Goal: Task Accomplishment & Management: Manage account settings

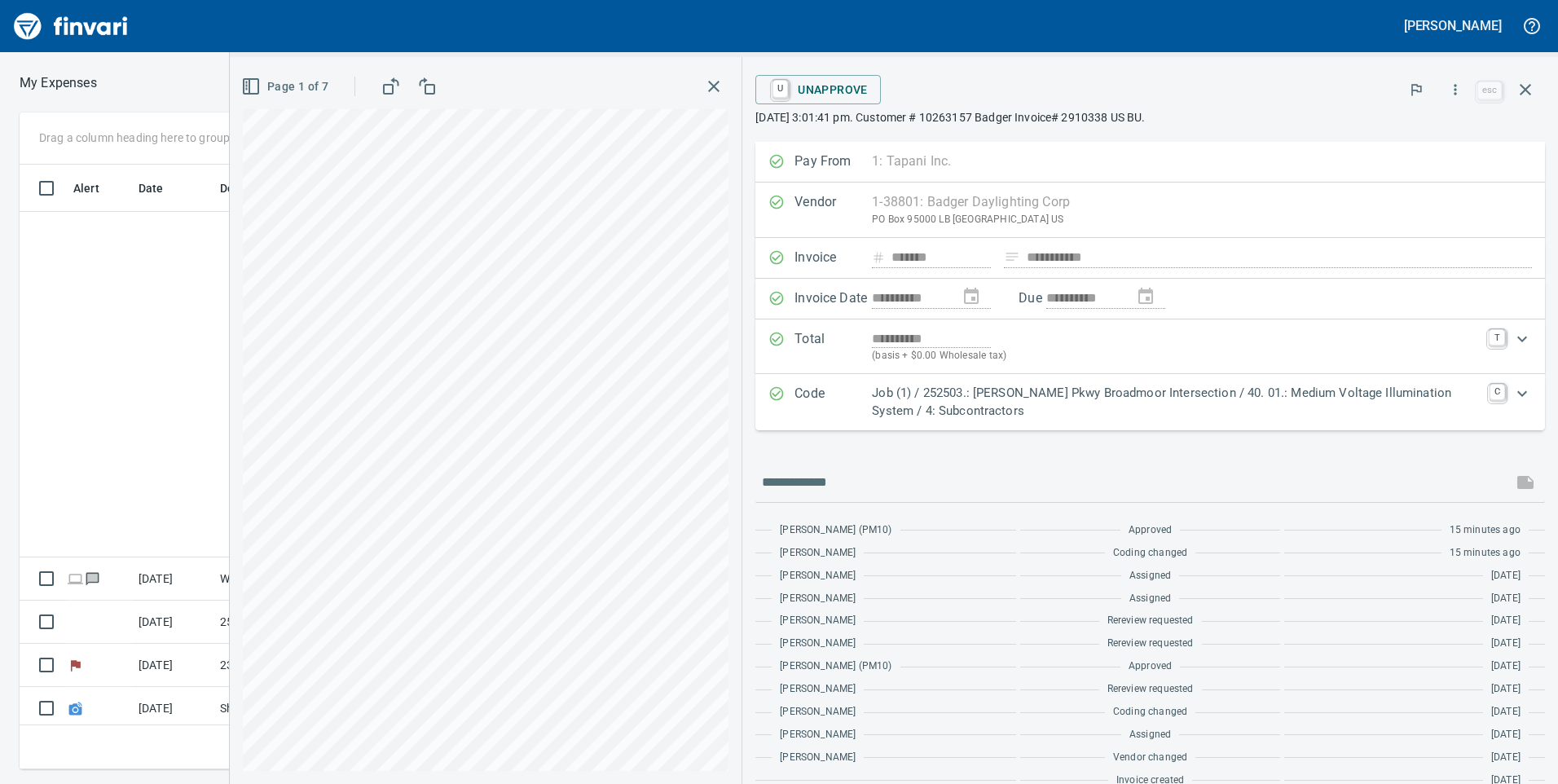
scroll to position [592, 1087]
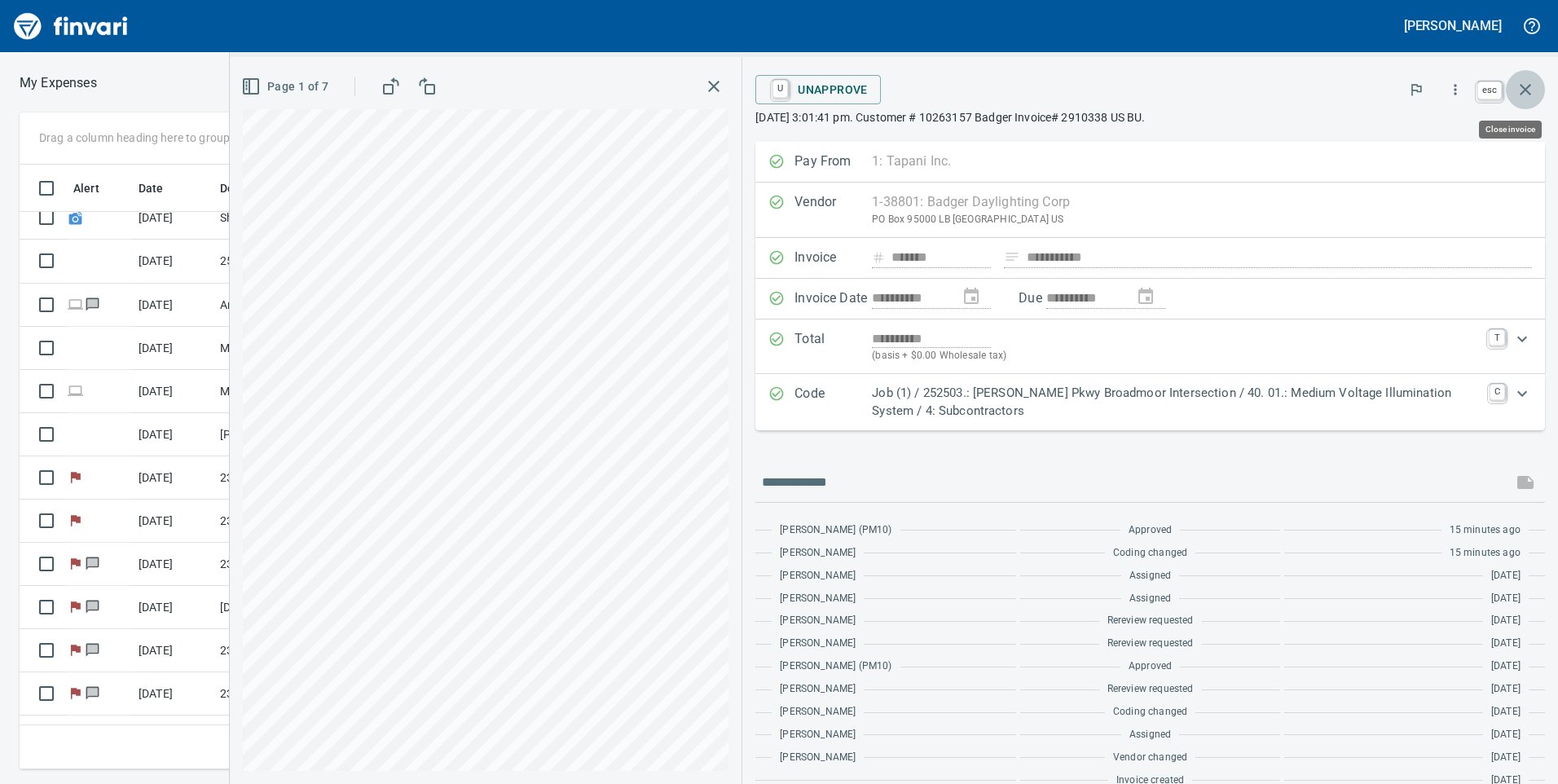
click at [1520, 90] on icon "button" at bounding box center [1525, 89] width 20 height 20
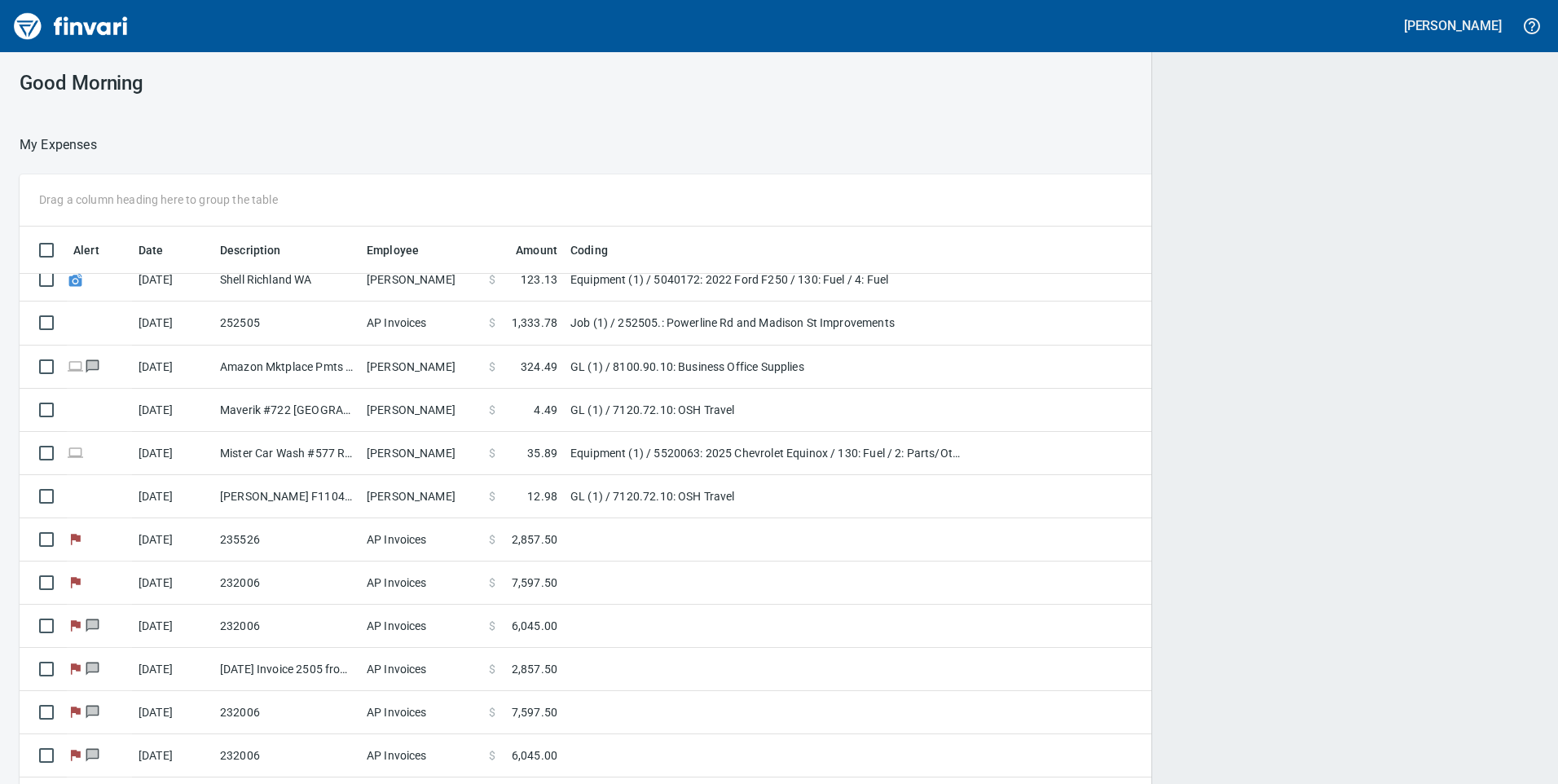
scroll to position [592, 1482]
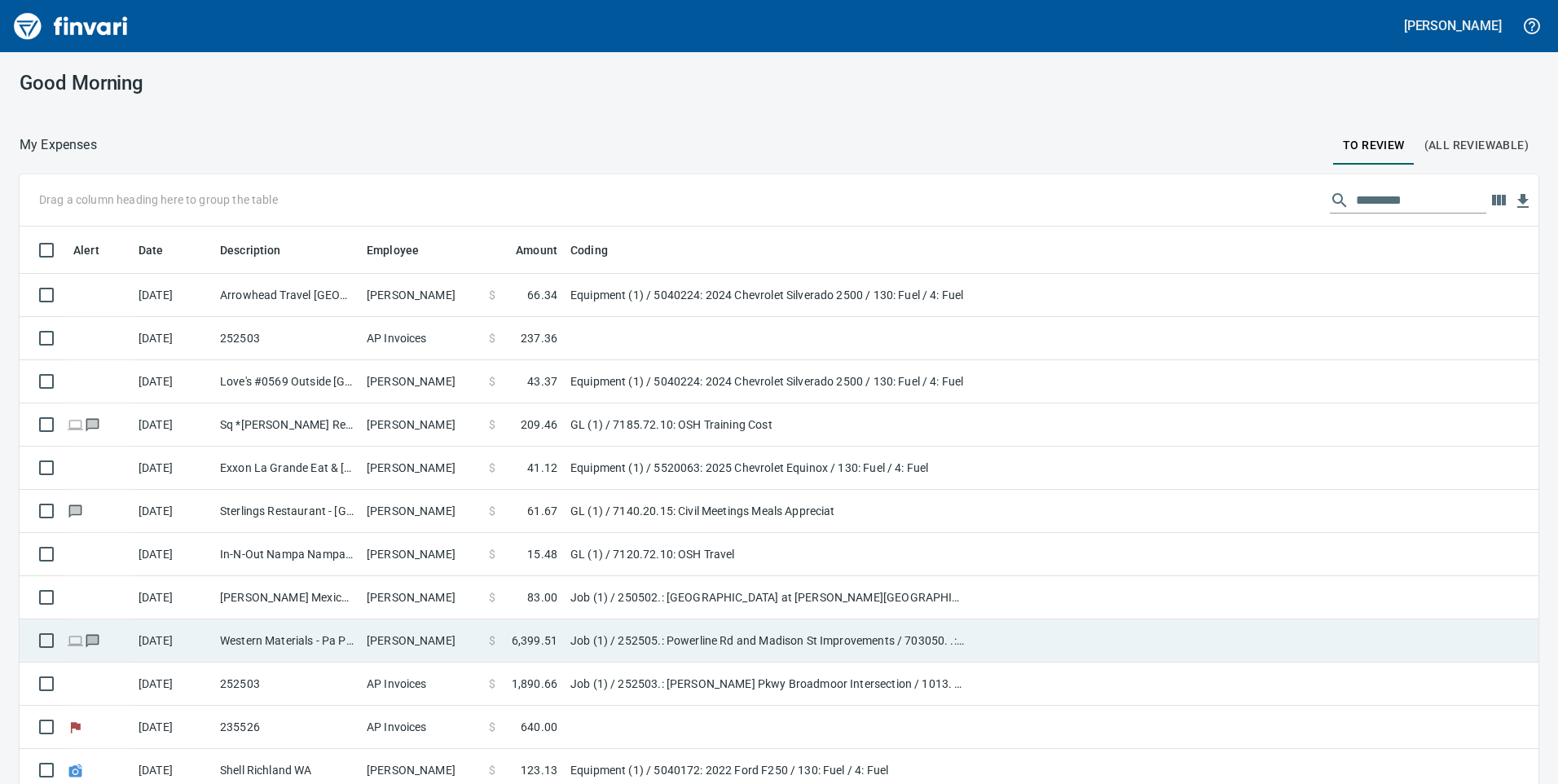
click at [480, 658] on td "[PERSON_NAME]" at bounding box center [421, 641] width 122 height 43
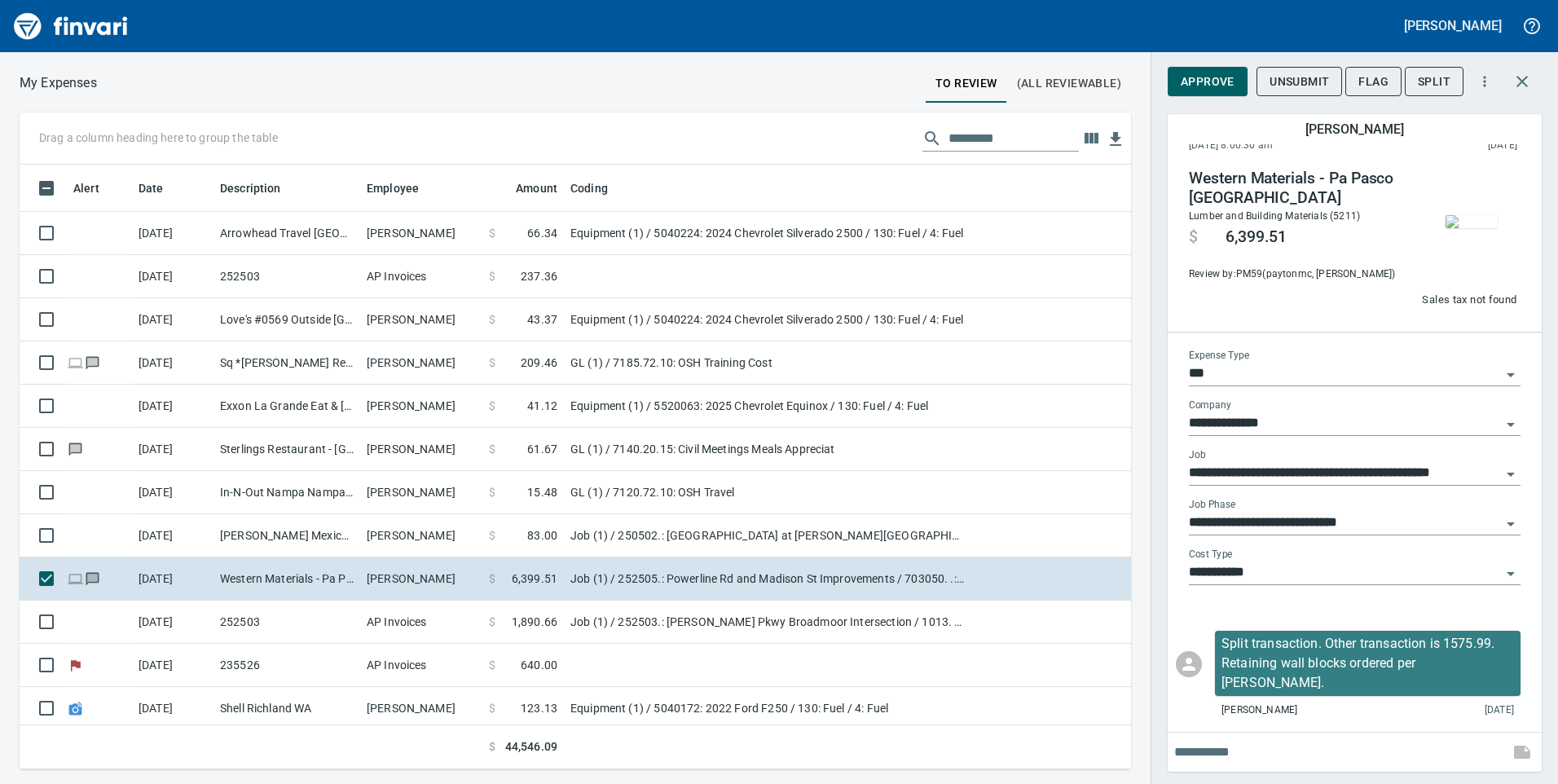
scroll to position [592, 1087]
drag, startPoint x: 1202, startPoint y: 79, endPoint x: 1292, endPoint y: 202, distance: 152.4
click at [1292, 202] on div "**********" at bounding box center [1355, 414] width 374 height 715
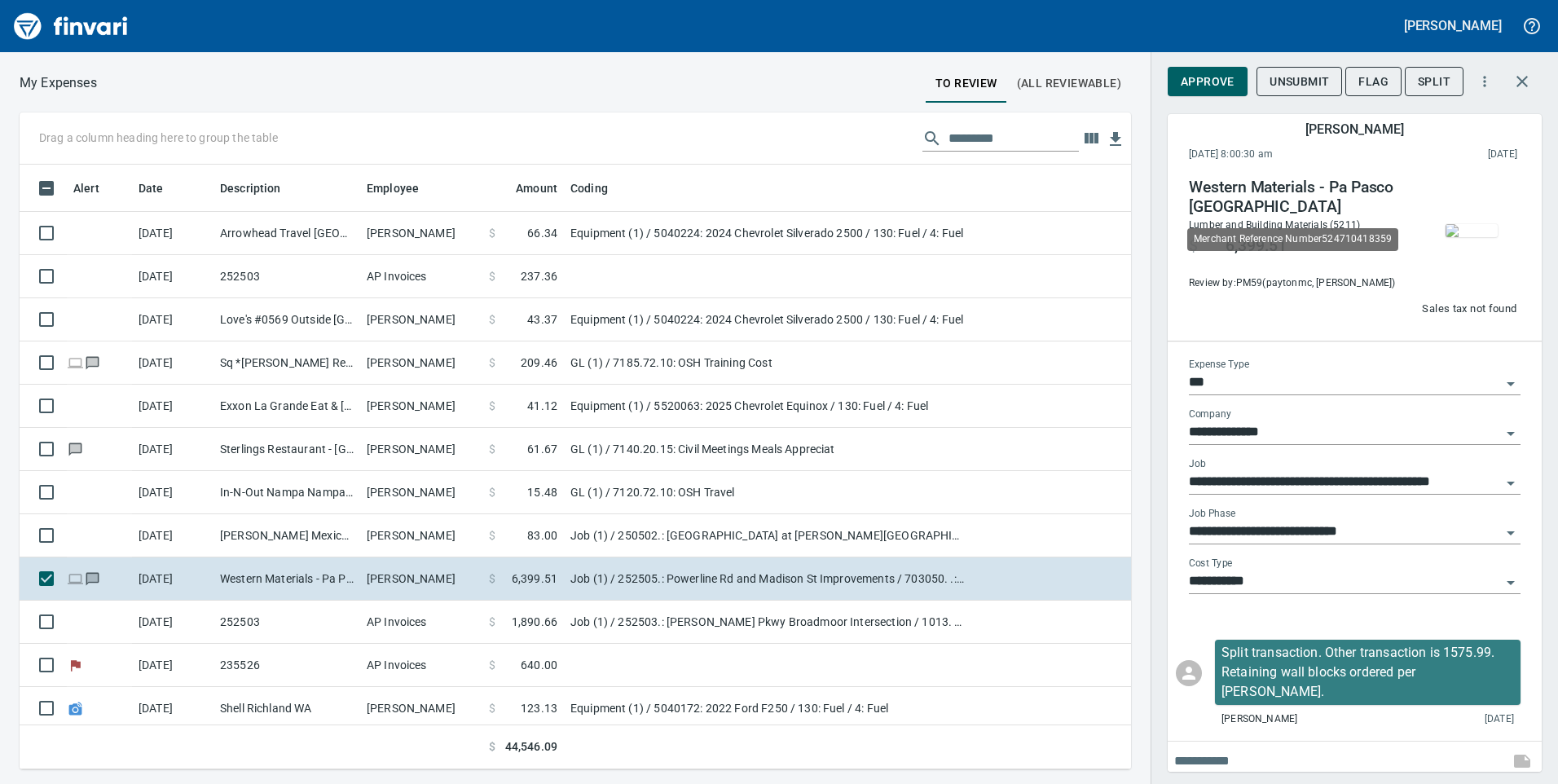
drag, startPoint x: 1206, startPoint y: 92, endPoint x: 1286, endPoint y: 202, distance: 136.0
click at [1286, 202] on div "**********" at bounding box center [1355, 414] width 374 height 715
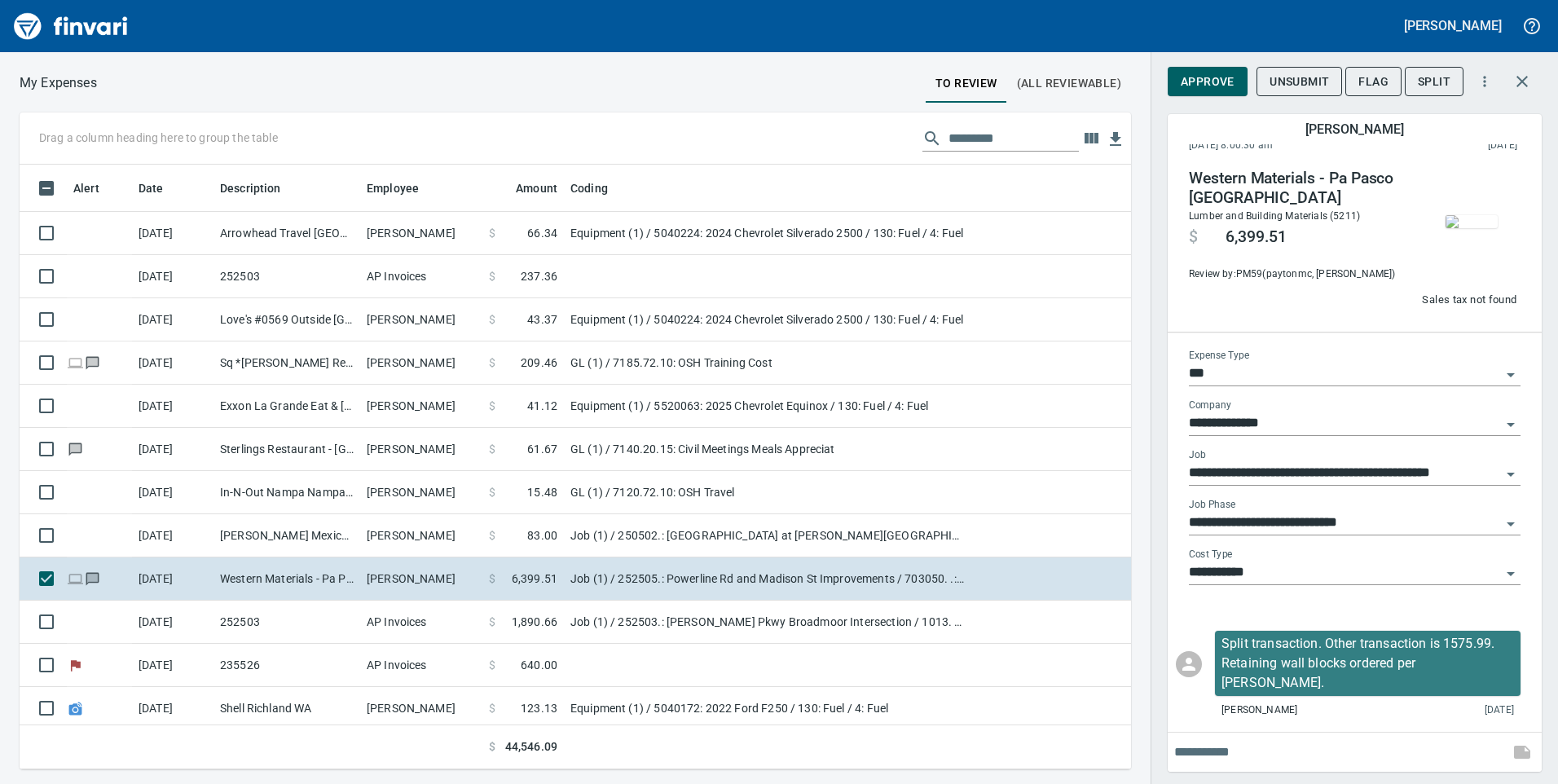
scroll to position [592, 1087]
click at [1206, 93] on button "Approve" at bounding box center [1207, 81] width 80 height 30
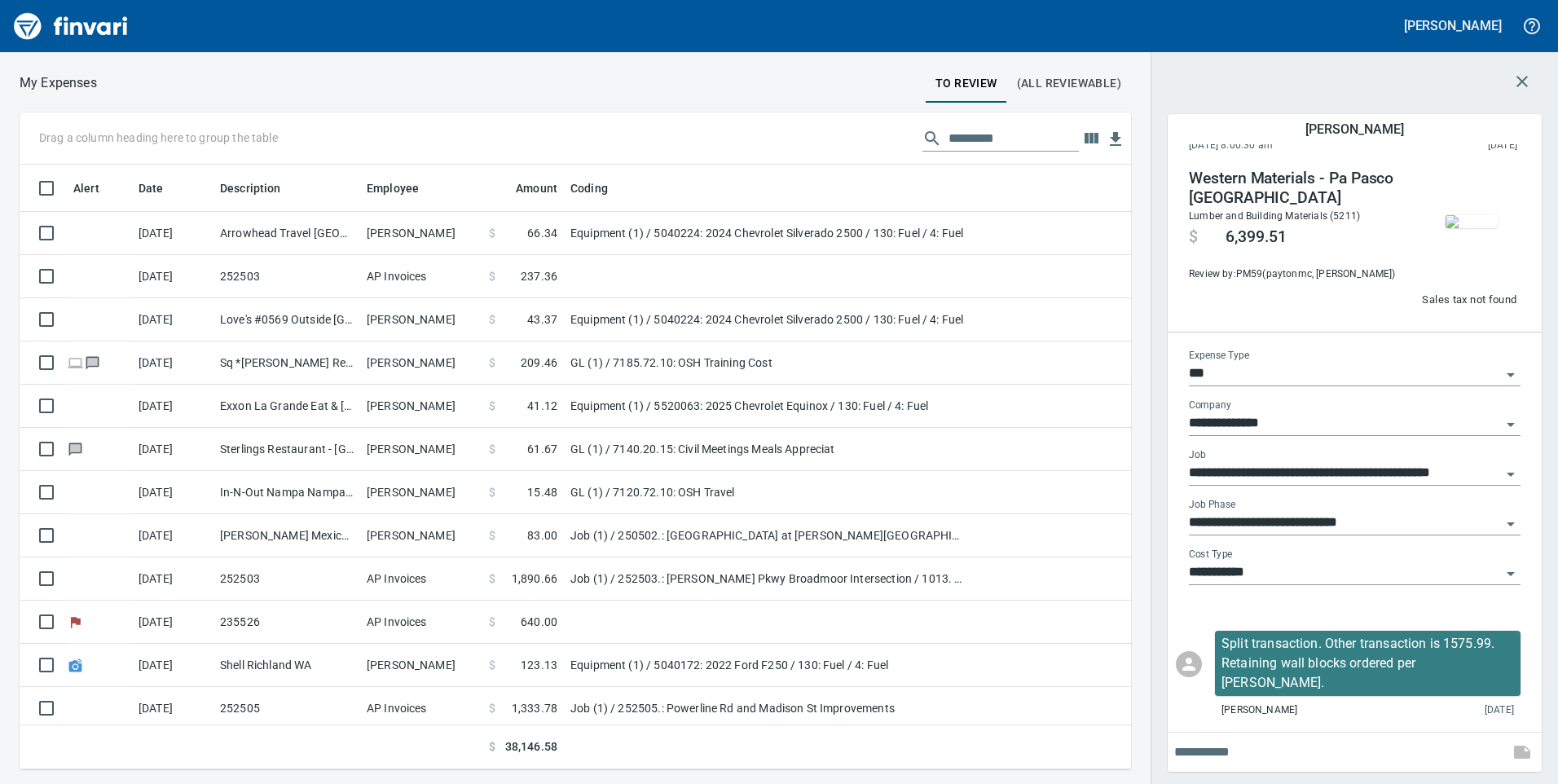
click at [1207, 88] on div at bounding box center [1355, 81] width 374 height 39
click at [1516, 84] on icon "button" at bounding box center [1522, 81] width 20 height 20
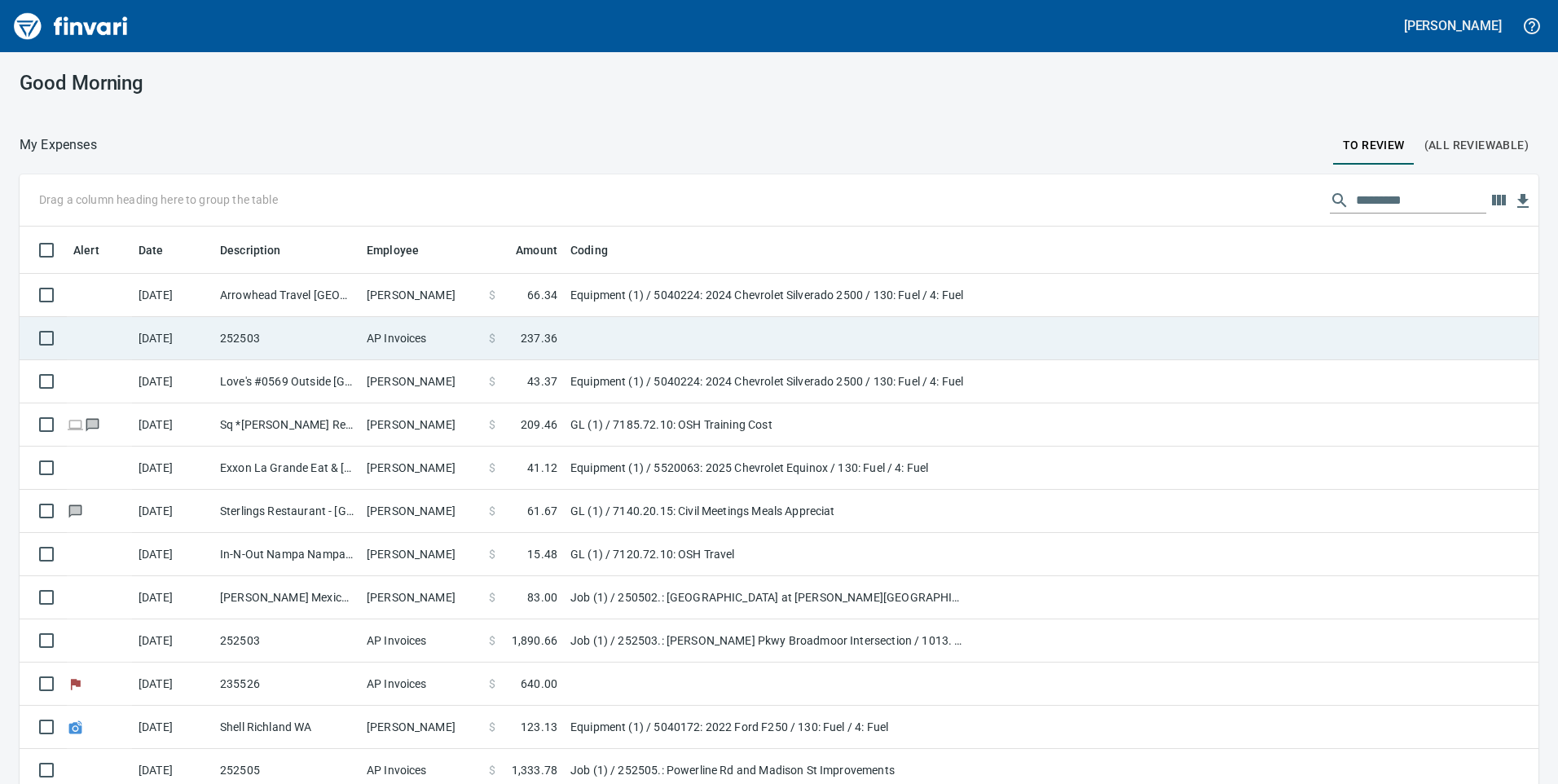
click at [339, 345] on td "252503" at bounding box center [286, 338] width 146 height 43
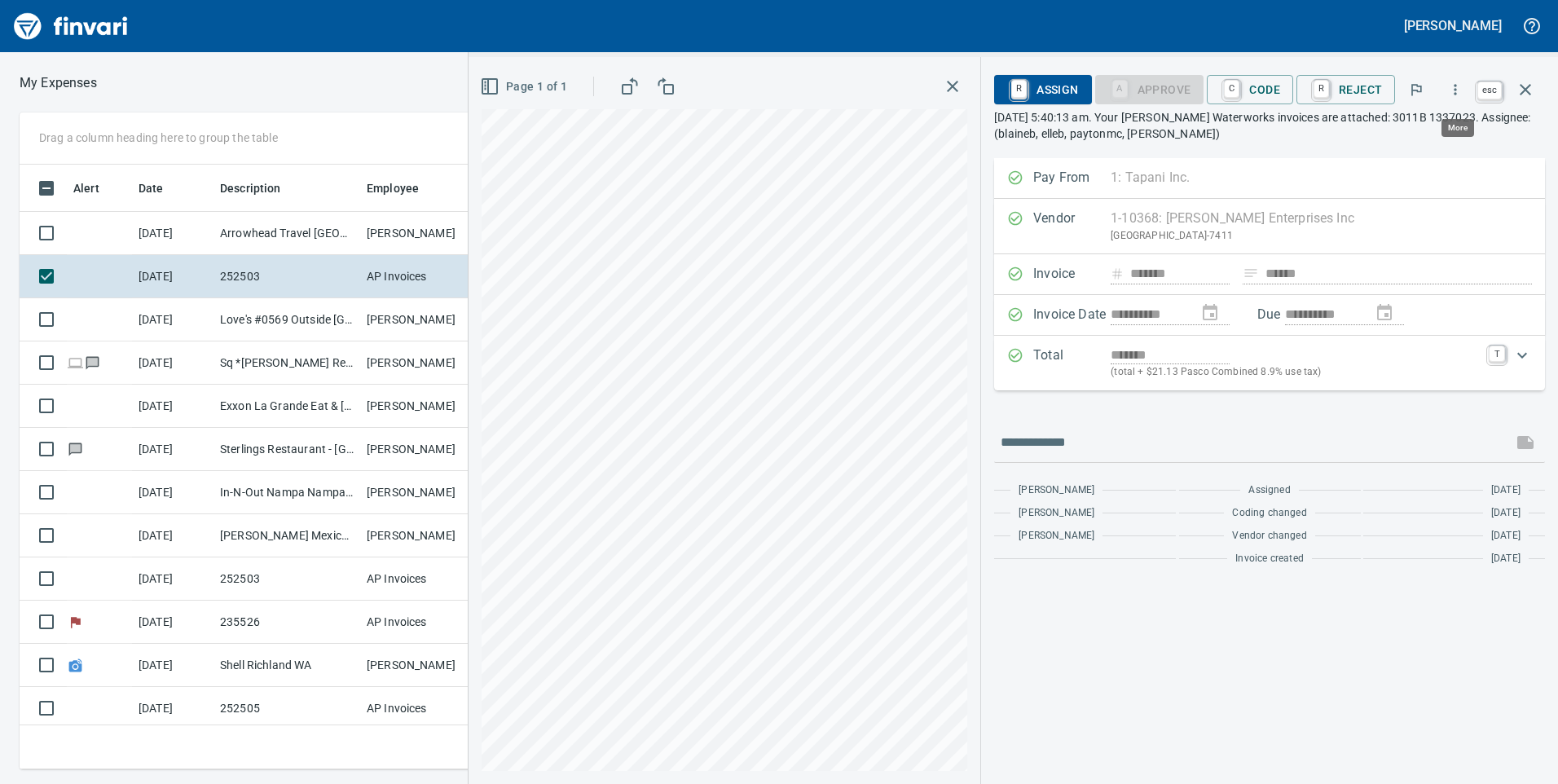
scroll to position [592, 1087]
click at [1526, 90] on icon "button" at bounding box center [1525, 89] width 11 height 11
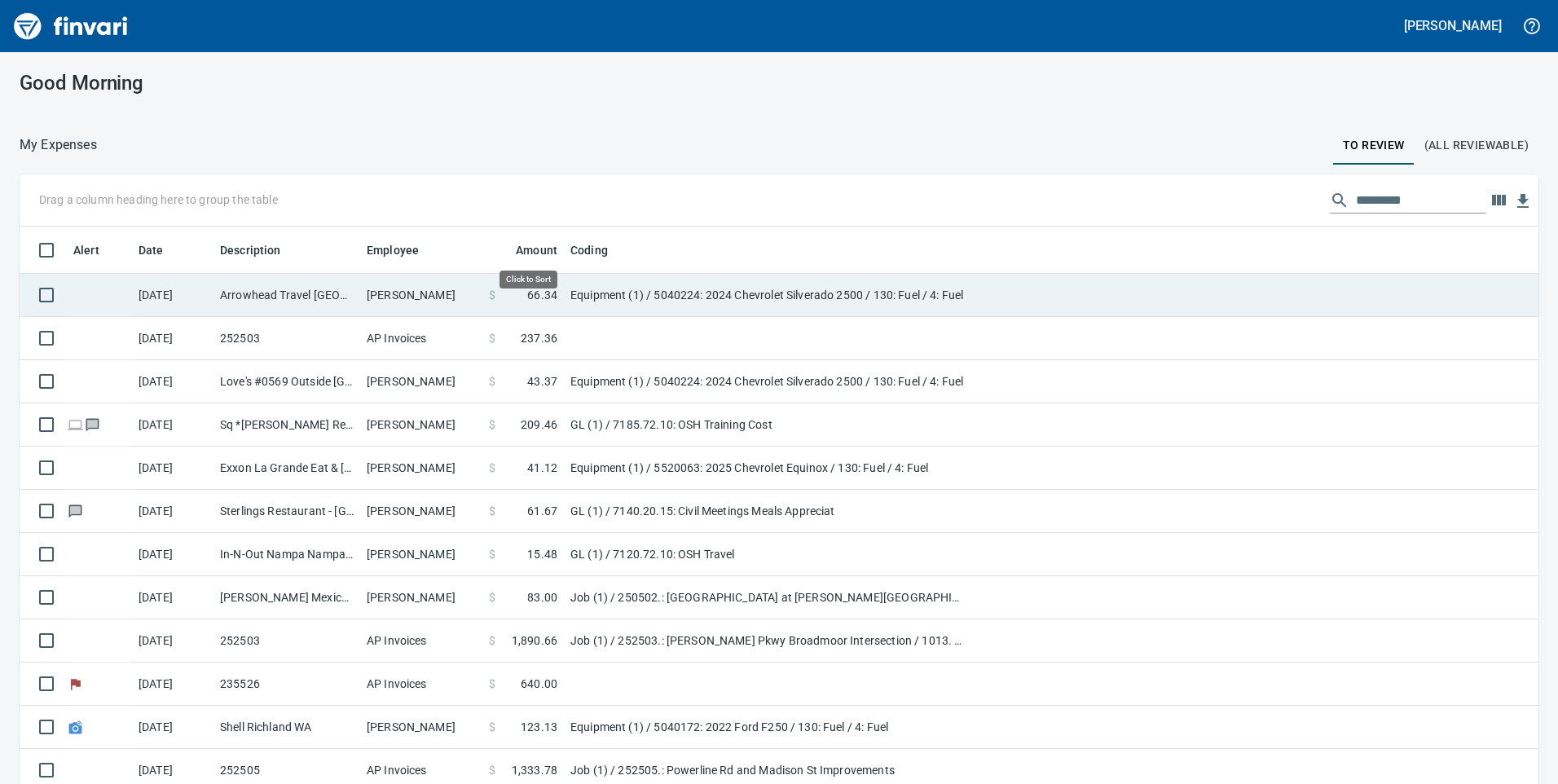
scroll to position [592, 1483]
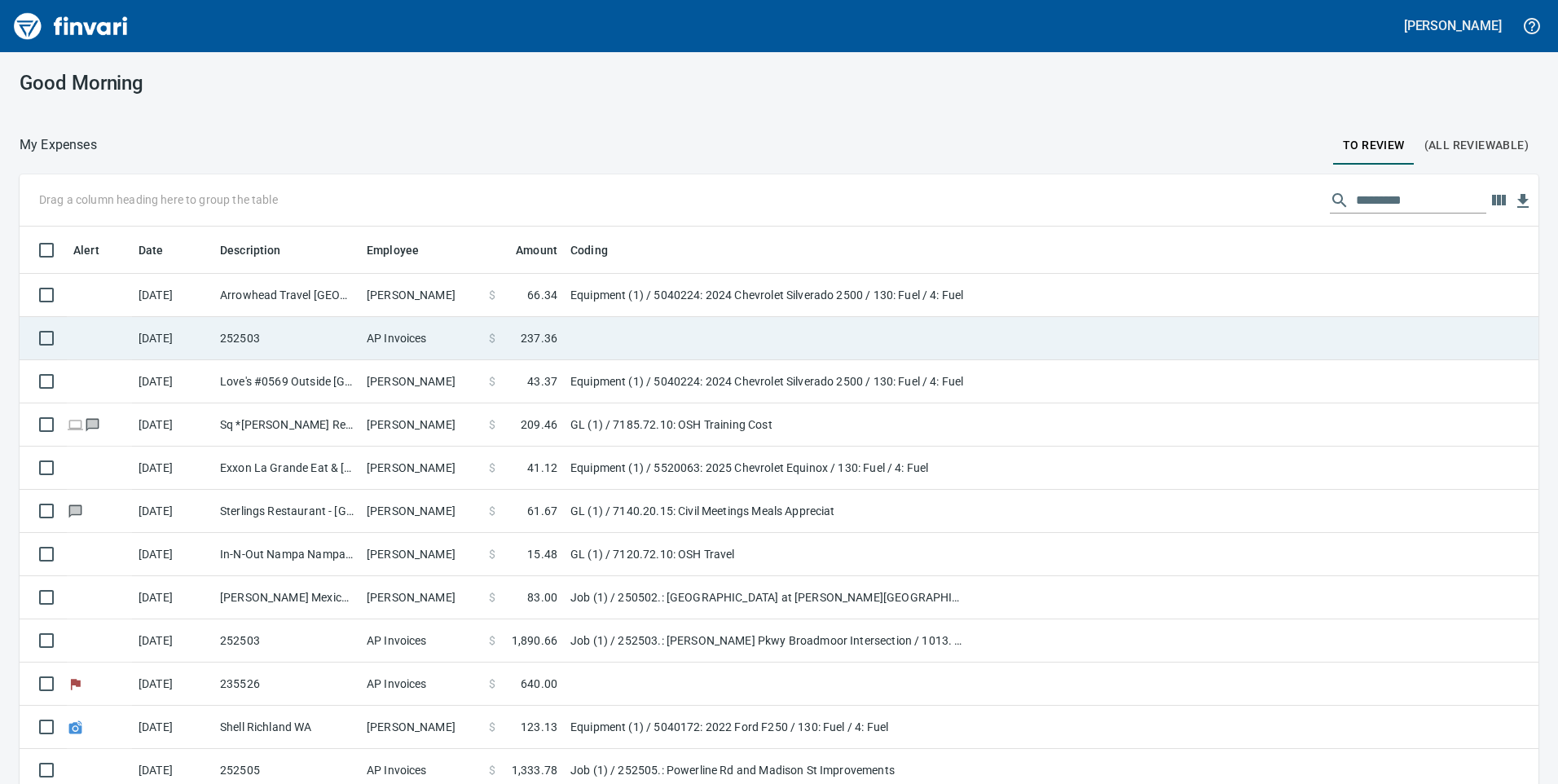
click at [559, 340] on td "$ 237.36" at bounding box center [523, 338] width 81 height 43
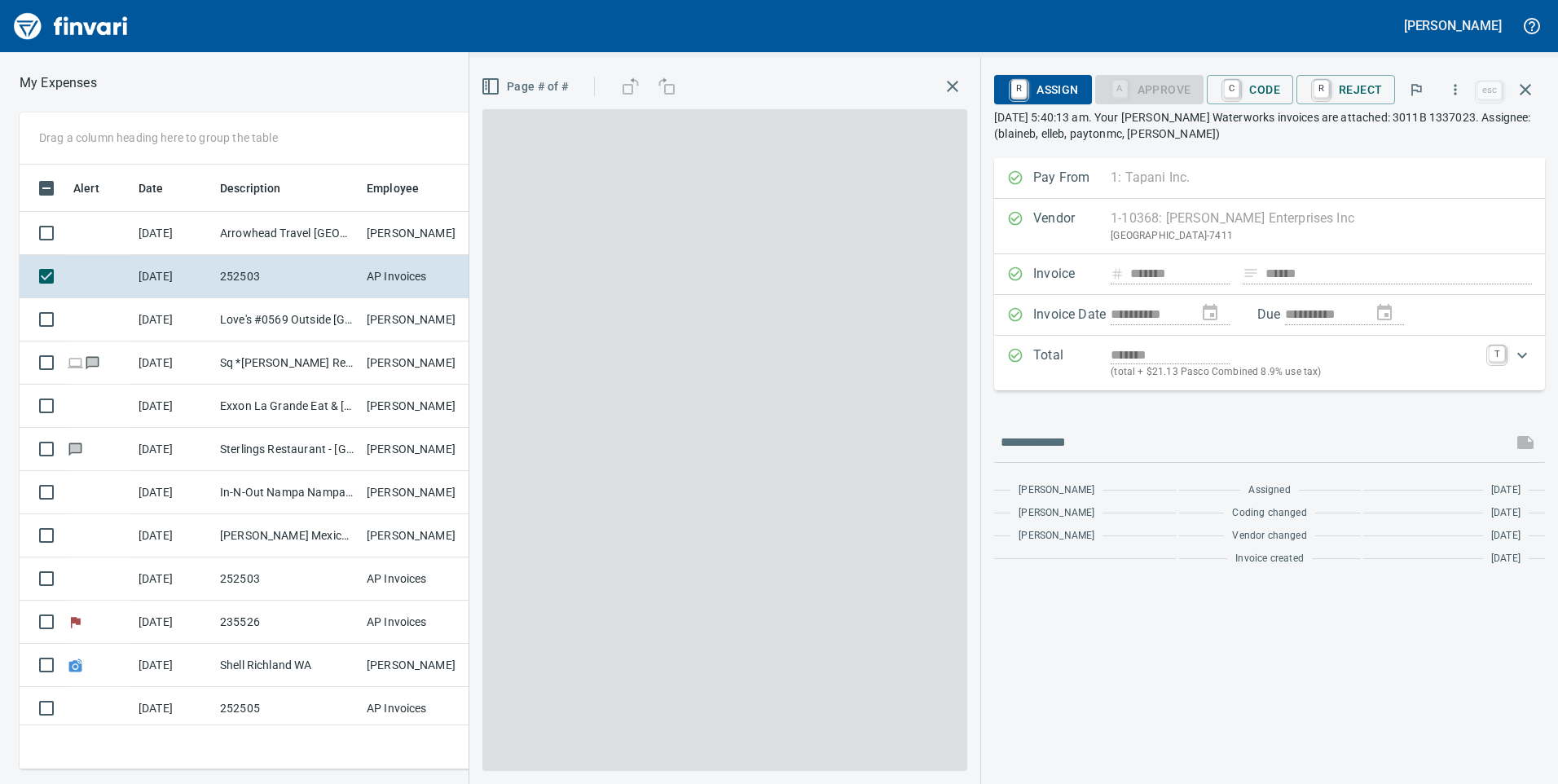
scroll to position [592, 1087]
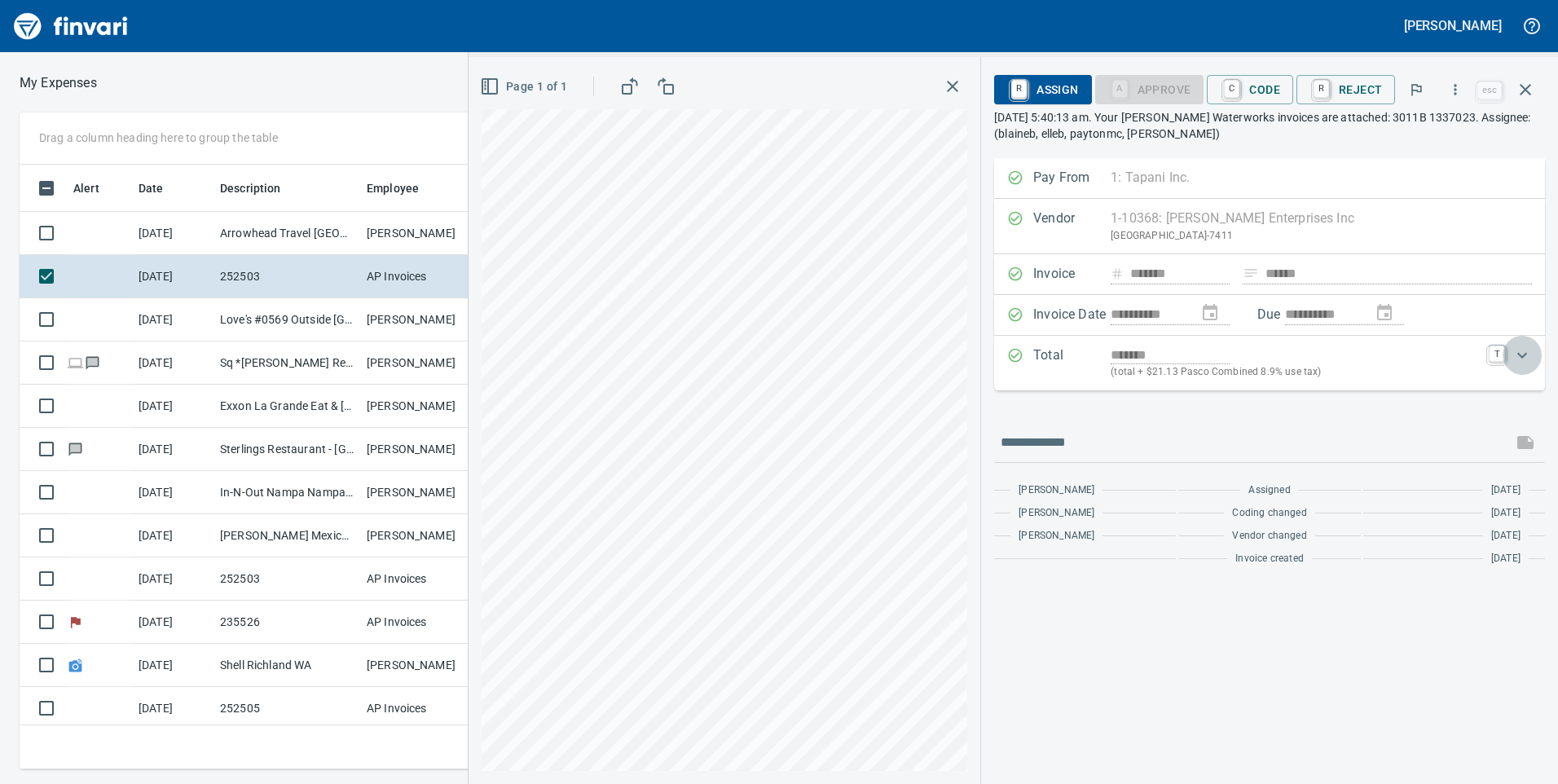
click at [1523, 355] on icon "Expand" at bounding box center [1522, 355] width 20 height 20
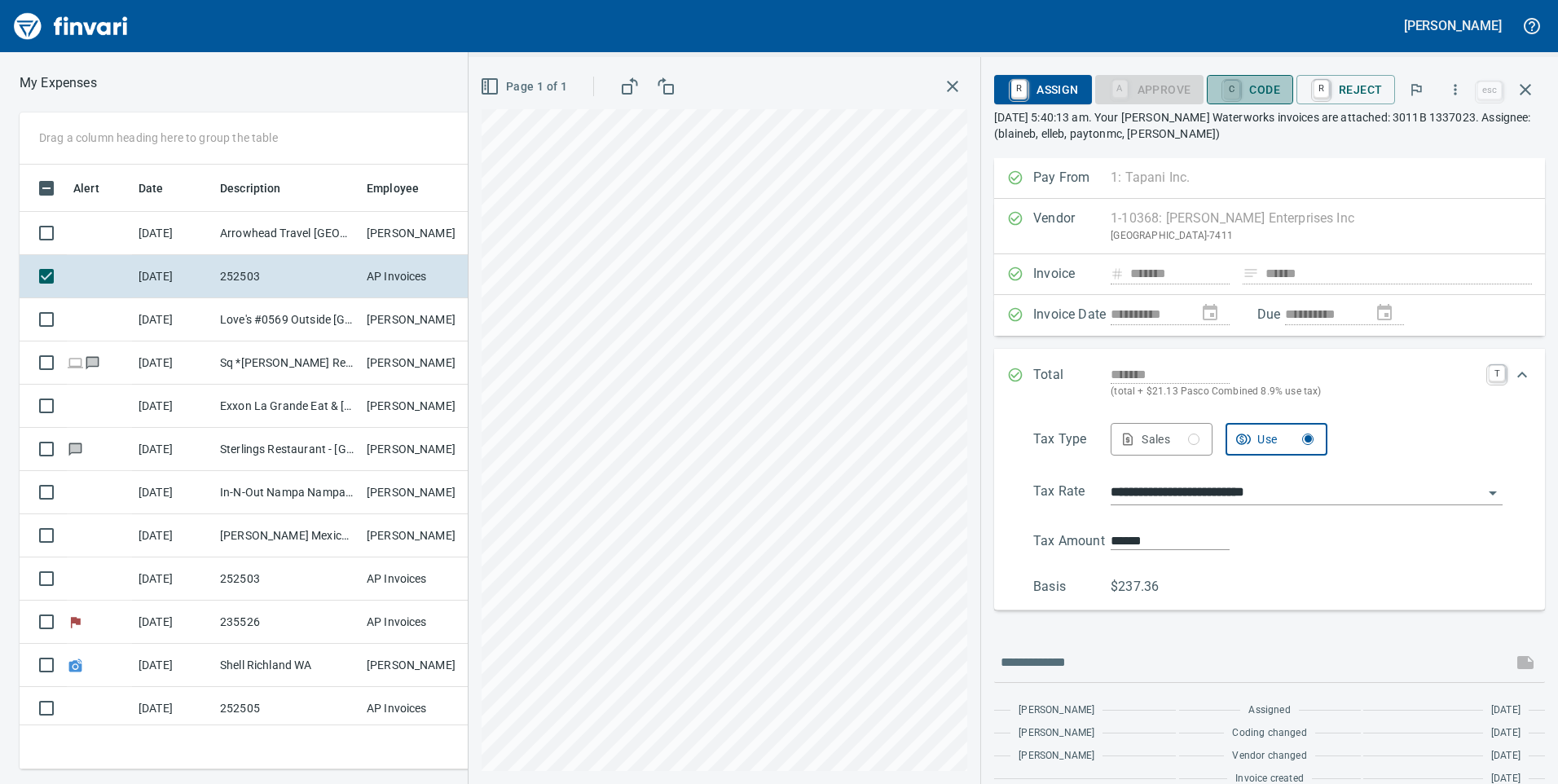
click at [1239, 87] on link "C" at bounding box center [1232, 89] width 16 height 18
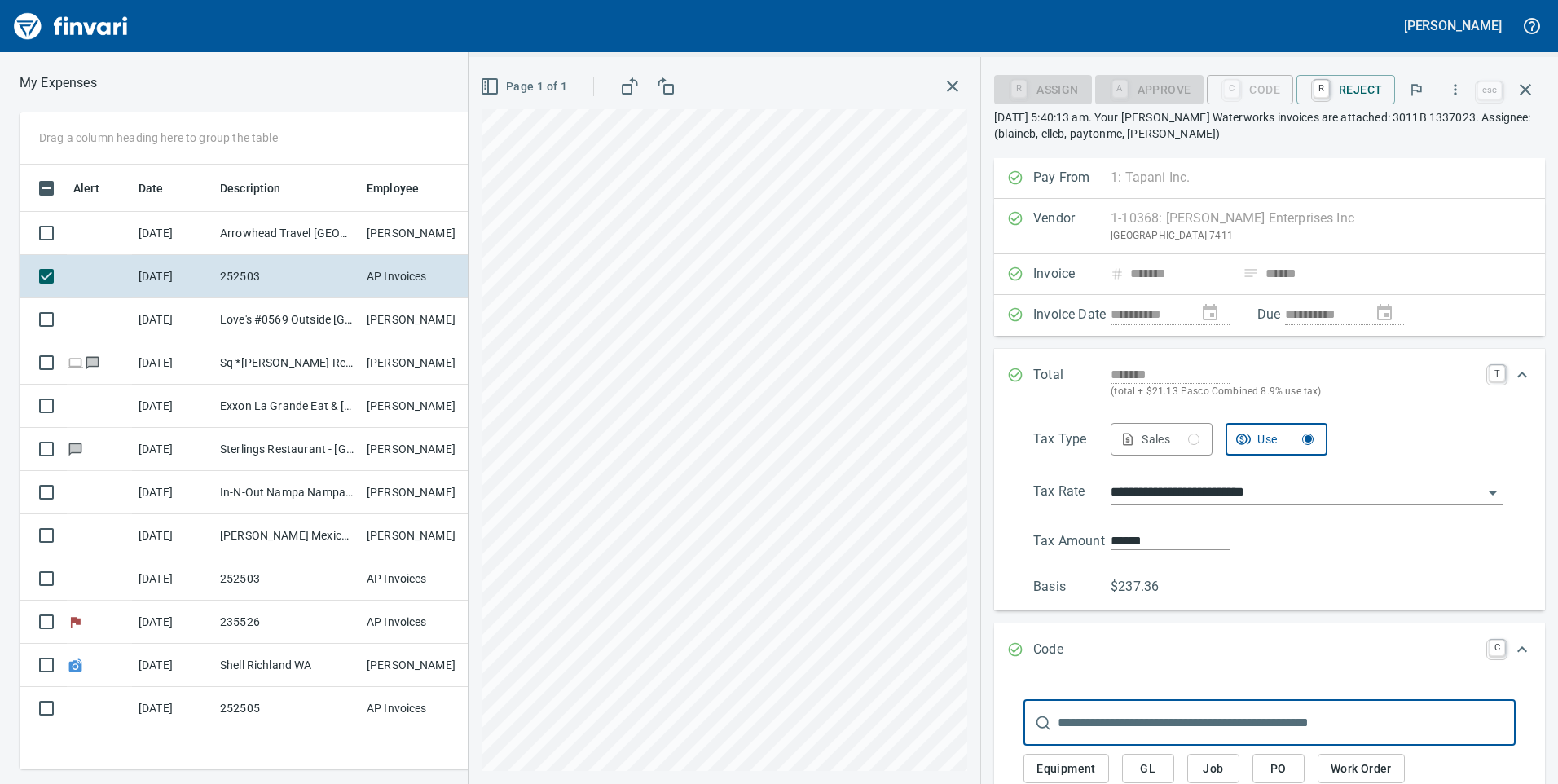
click at [1512, 368] on icon "Expand" at bounding box center [1522, 375] width 20 height 20
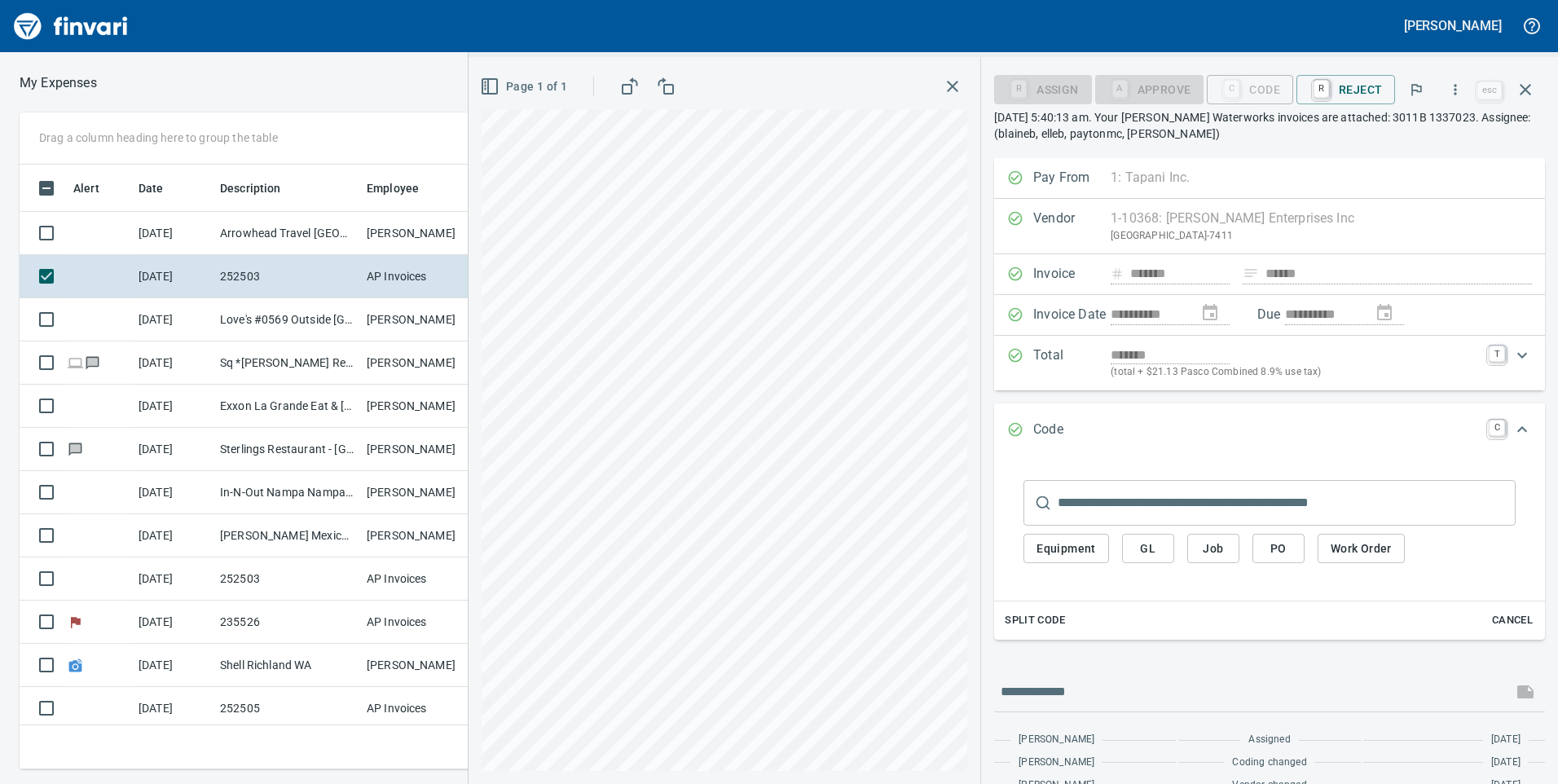
click at [1512, 365] on icon "Expand" at bounding box center [1522, 355] width 20 height 20
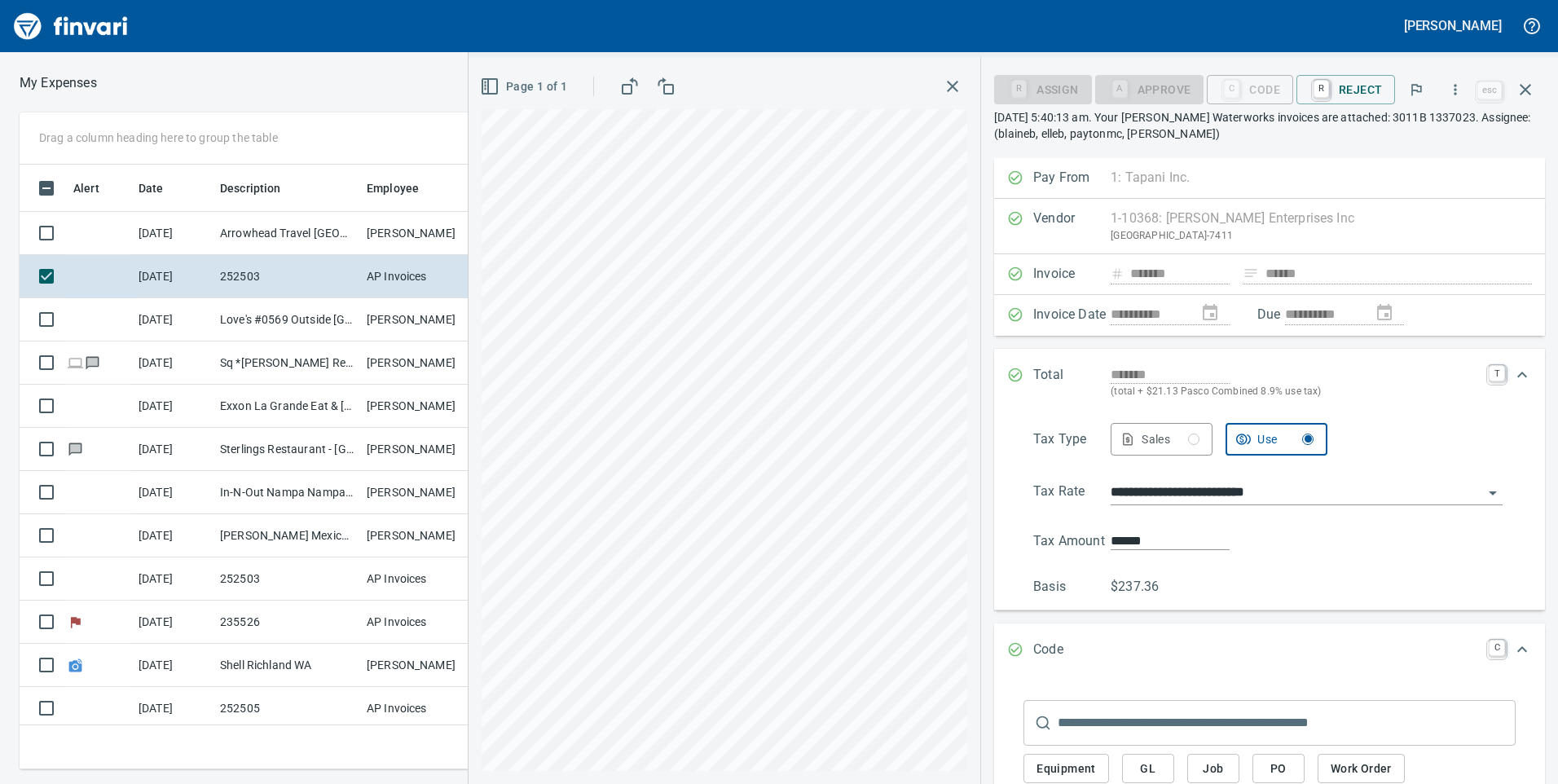
scroll to position [163, 0]
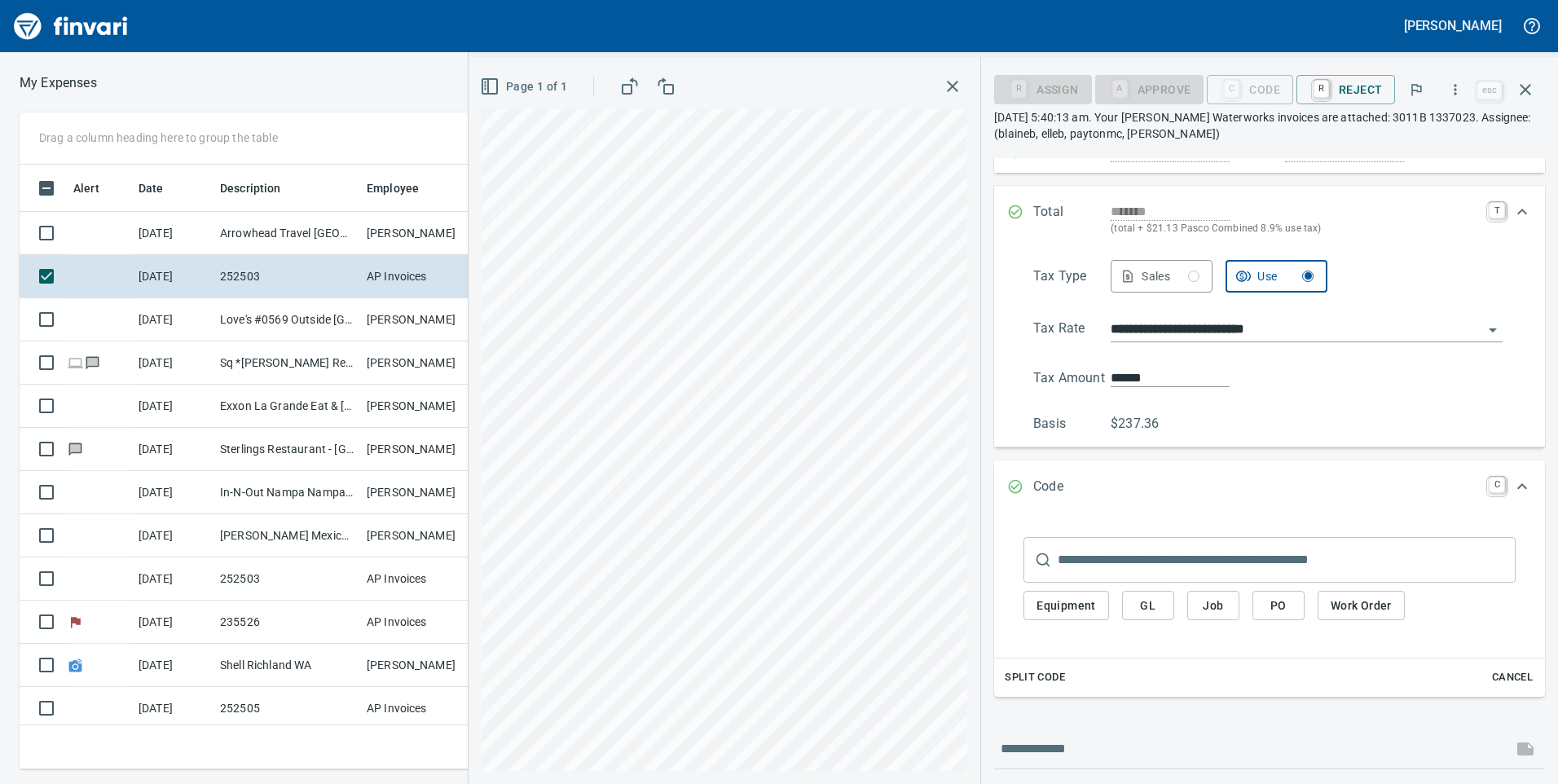
click at [1214, 601] on span "Job" at bounding box center [1214, 606] width 26 height 21
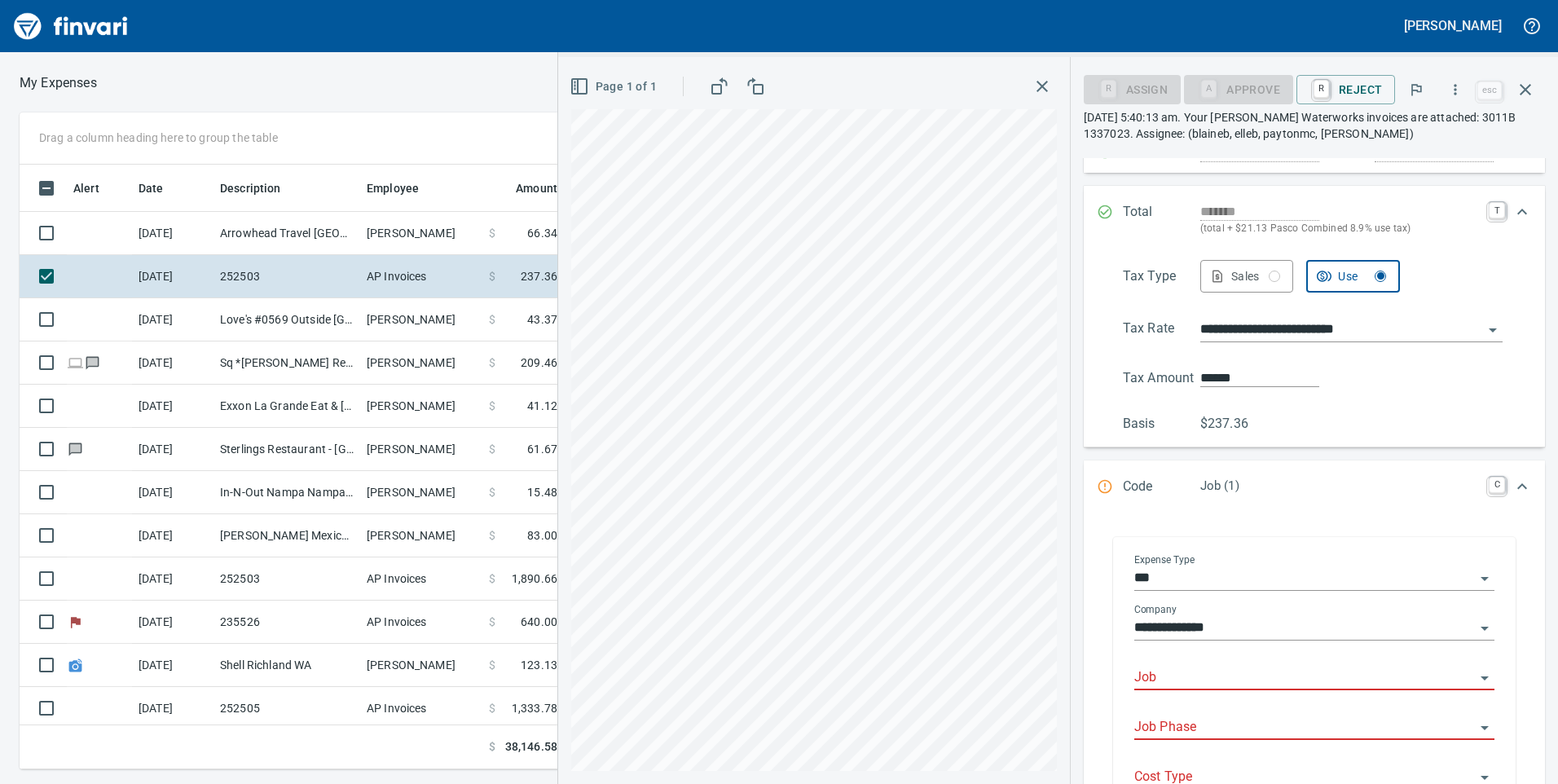
click at [1210, 659] on div "Job" at bounding box center [1315, 672] width 360 height 36
click at [1216, 670] on input "Job" at bounding box center [1305, 678] width 341 height 22
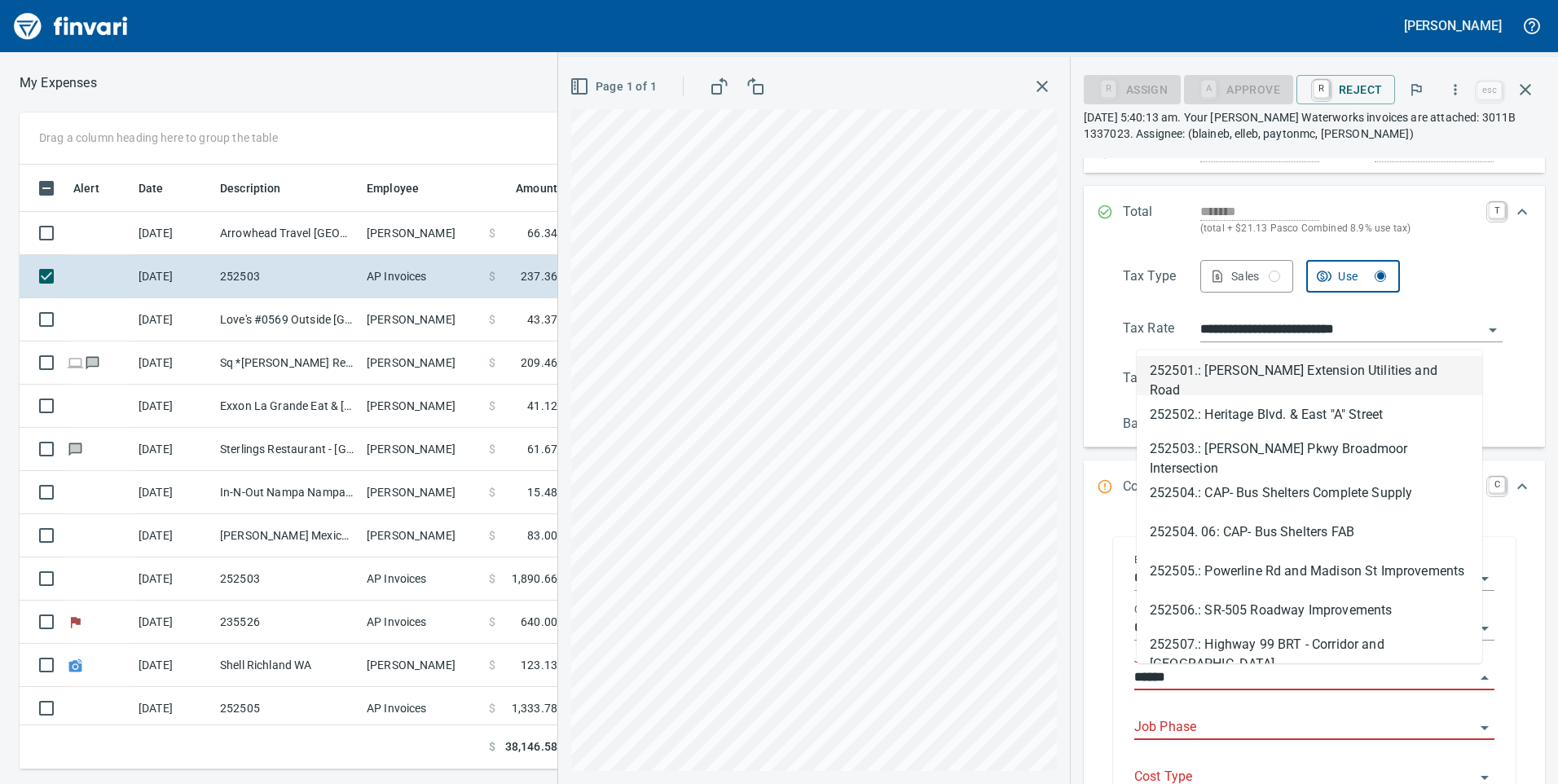
scroll to position [592, 1087]
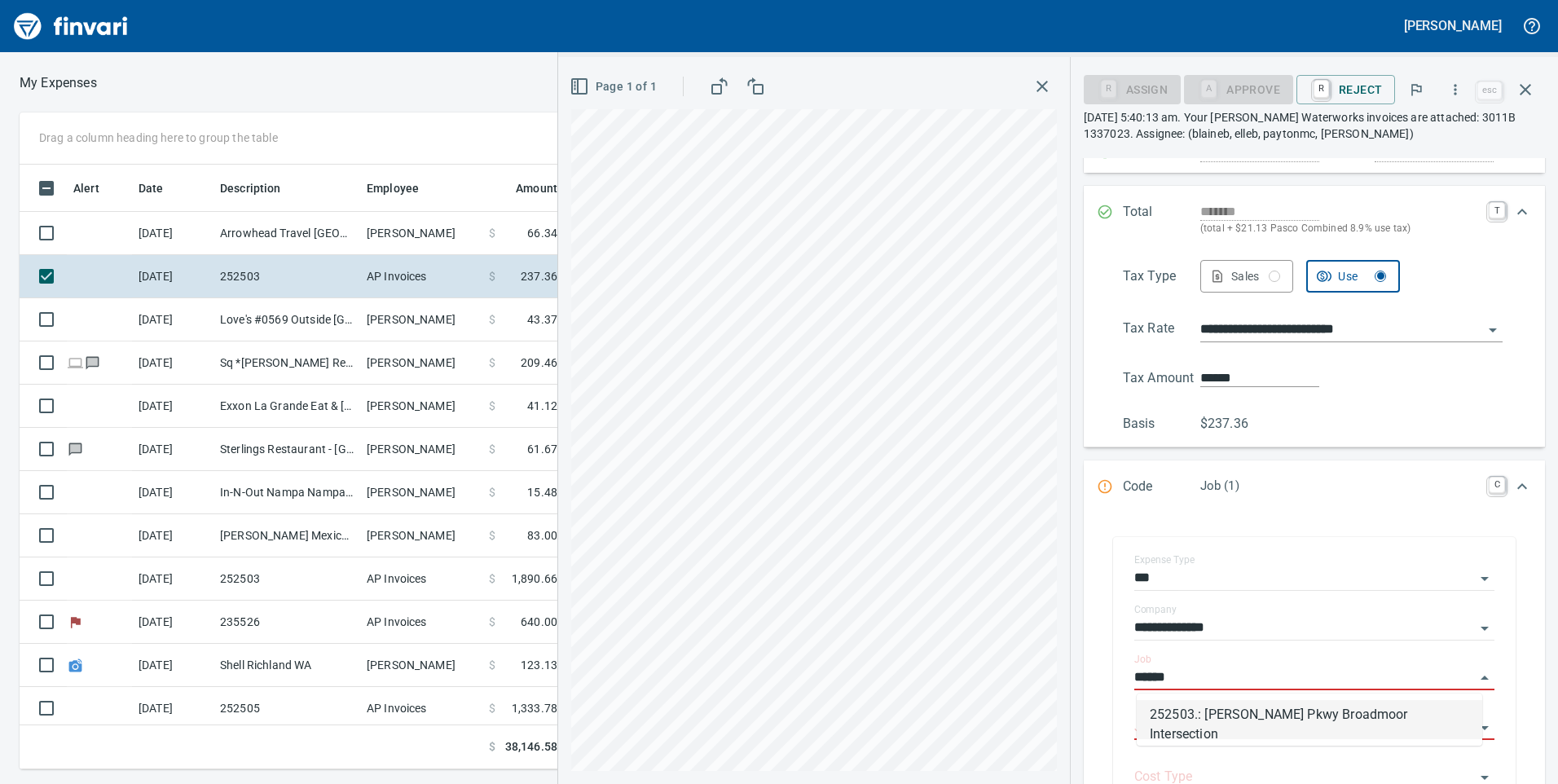
click at [1217, 708] on li "252503.: Sandifur Pkwy Broadmoor Intersection" at bounding box center [1309, 719] width 345 height 39
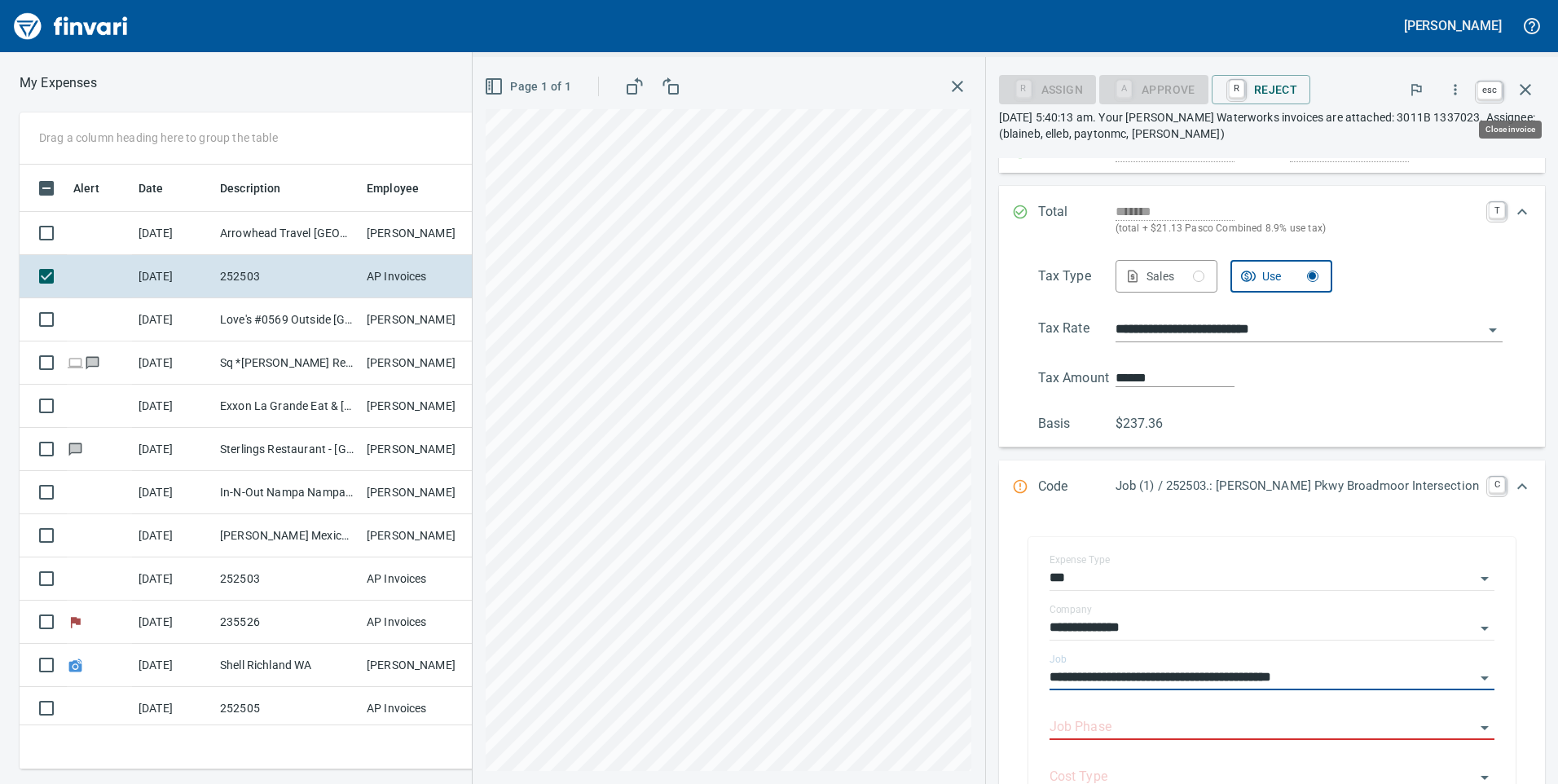
type input "**********"
click at [1534, 88] on icon "button" at bounding box center [1525, 89] width 20 height 20
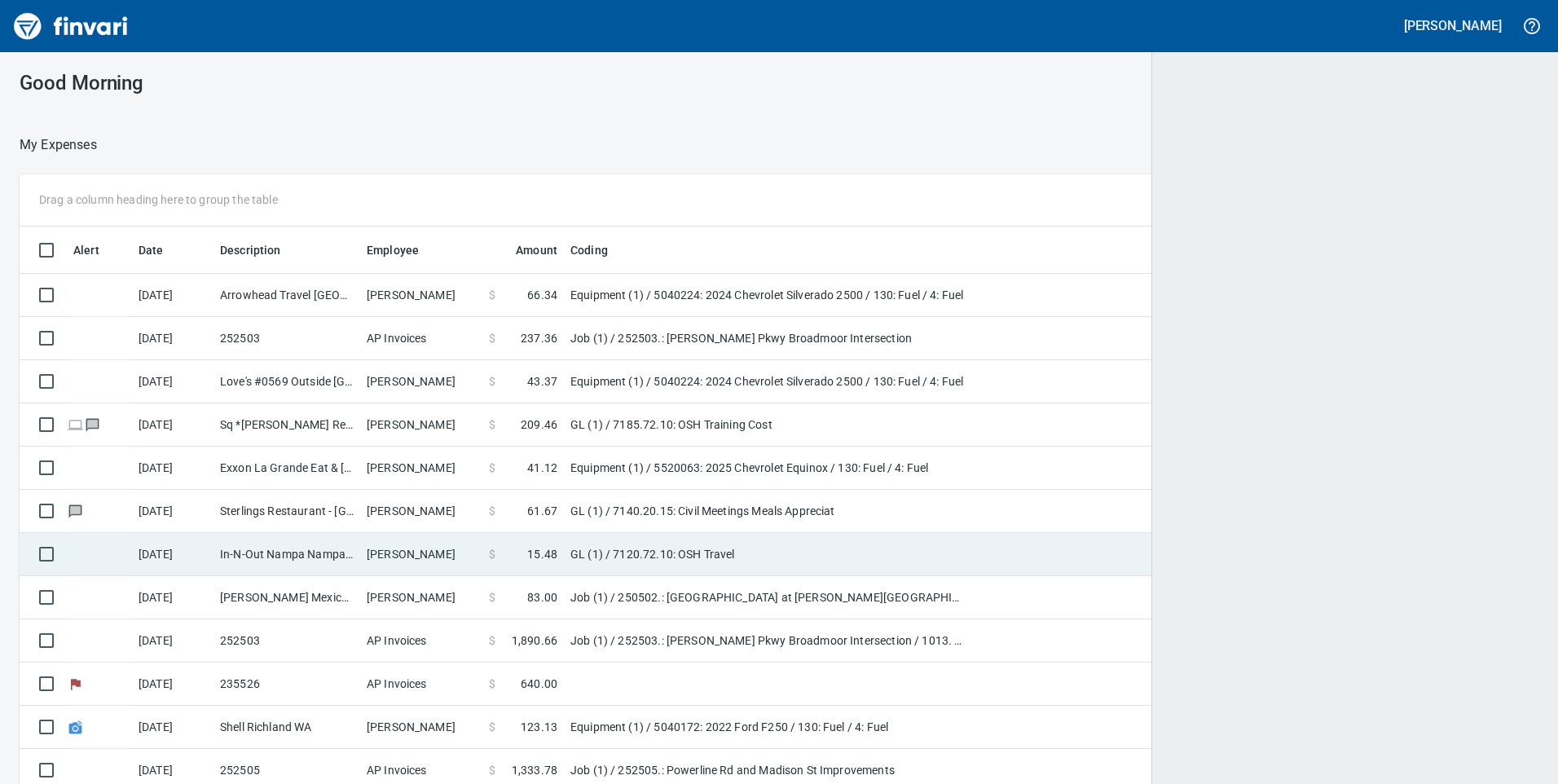
scroll to position [592, 1471]
